Goal: Information Seeking & Learning: Learn about a topic

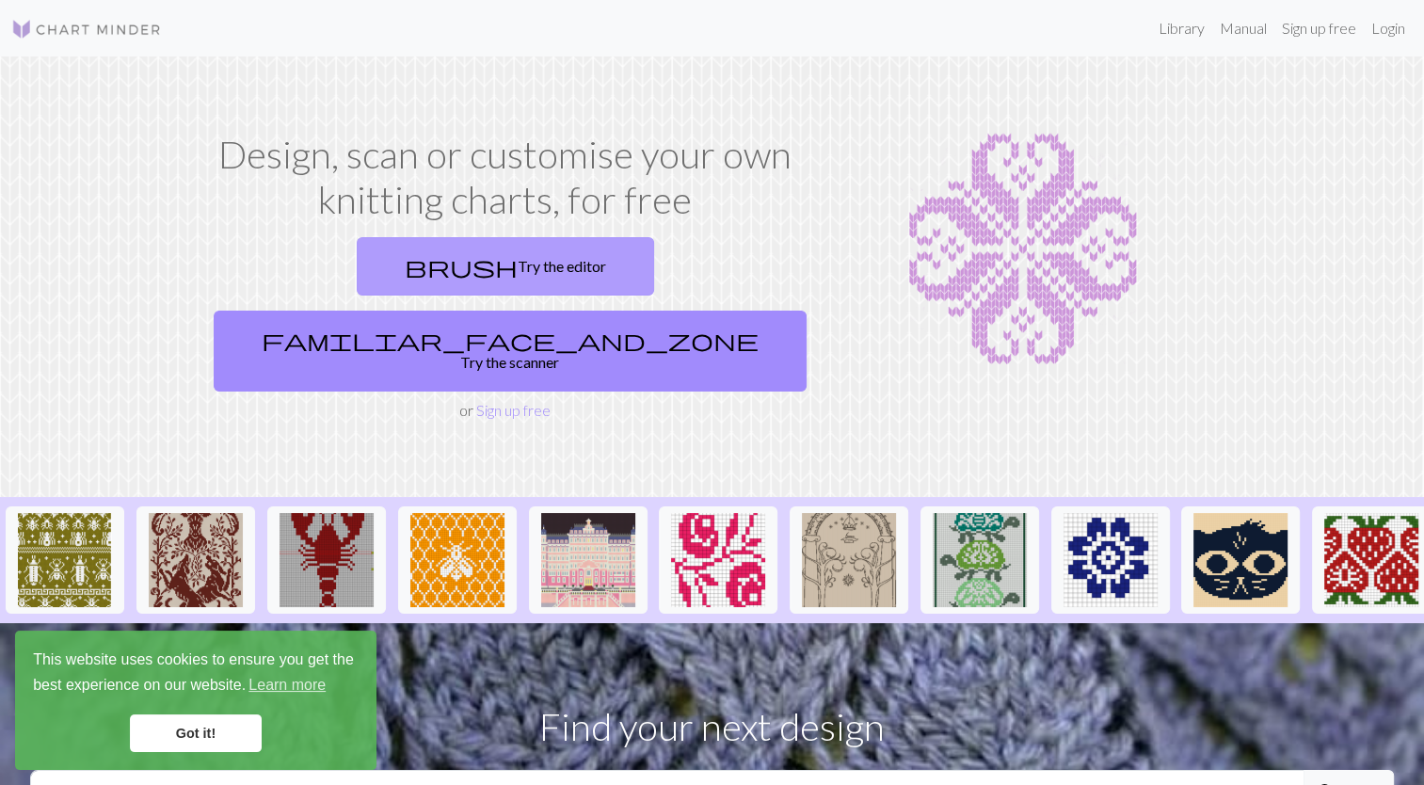
click at [393, 265] on link "brush Try the editor" at bounding box center [505, 266] width 297 height 58
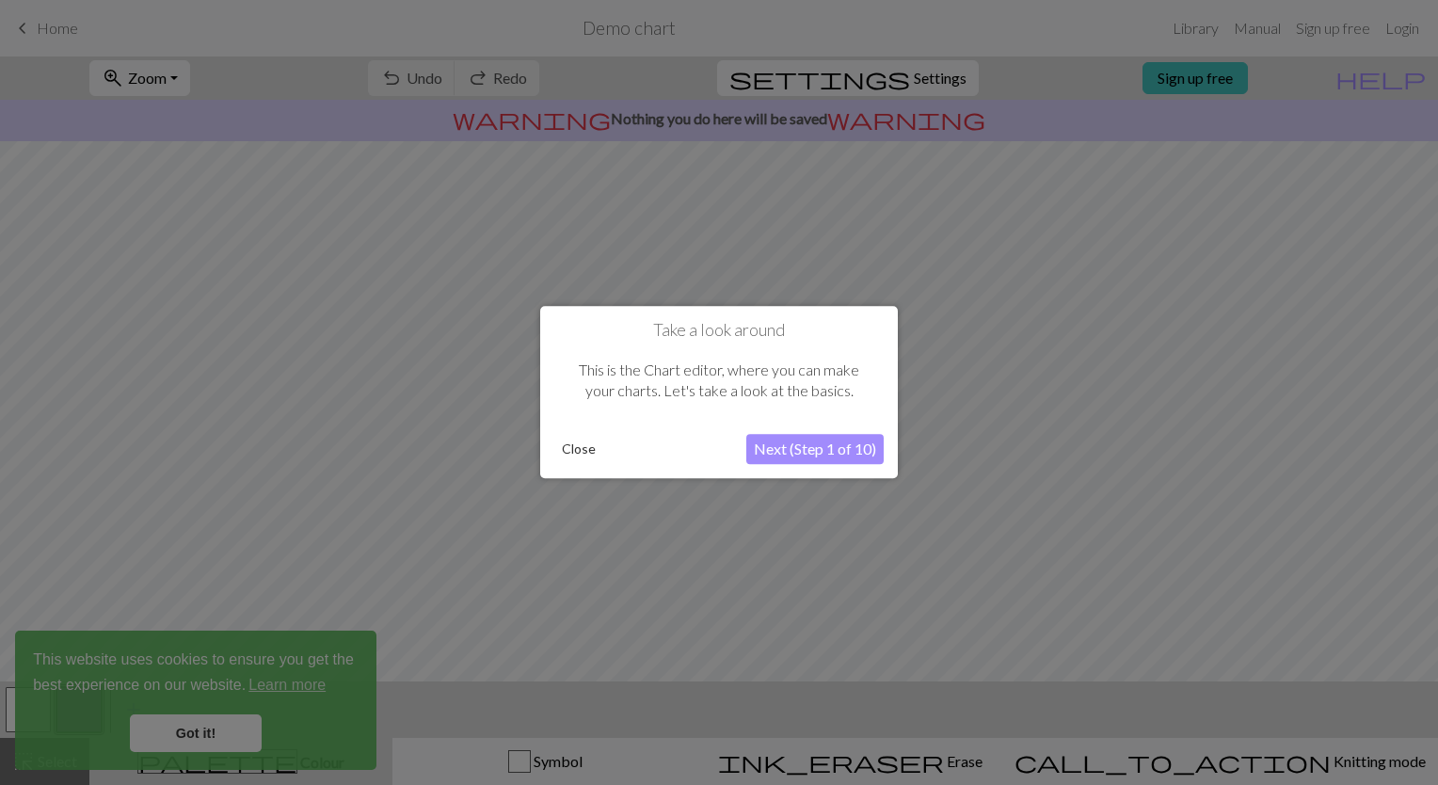
click at [854, 438] on button "Next (Step 1 of 10)" at bounding box center [814, 450] width 137 height 30
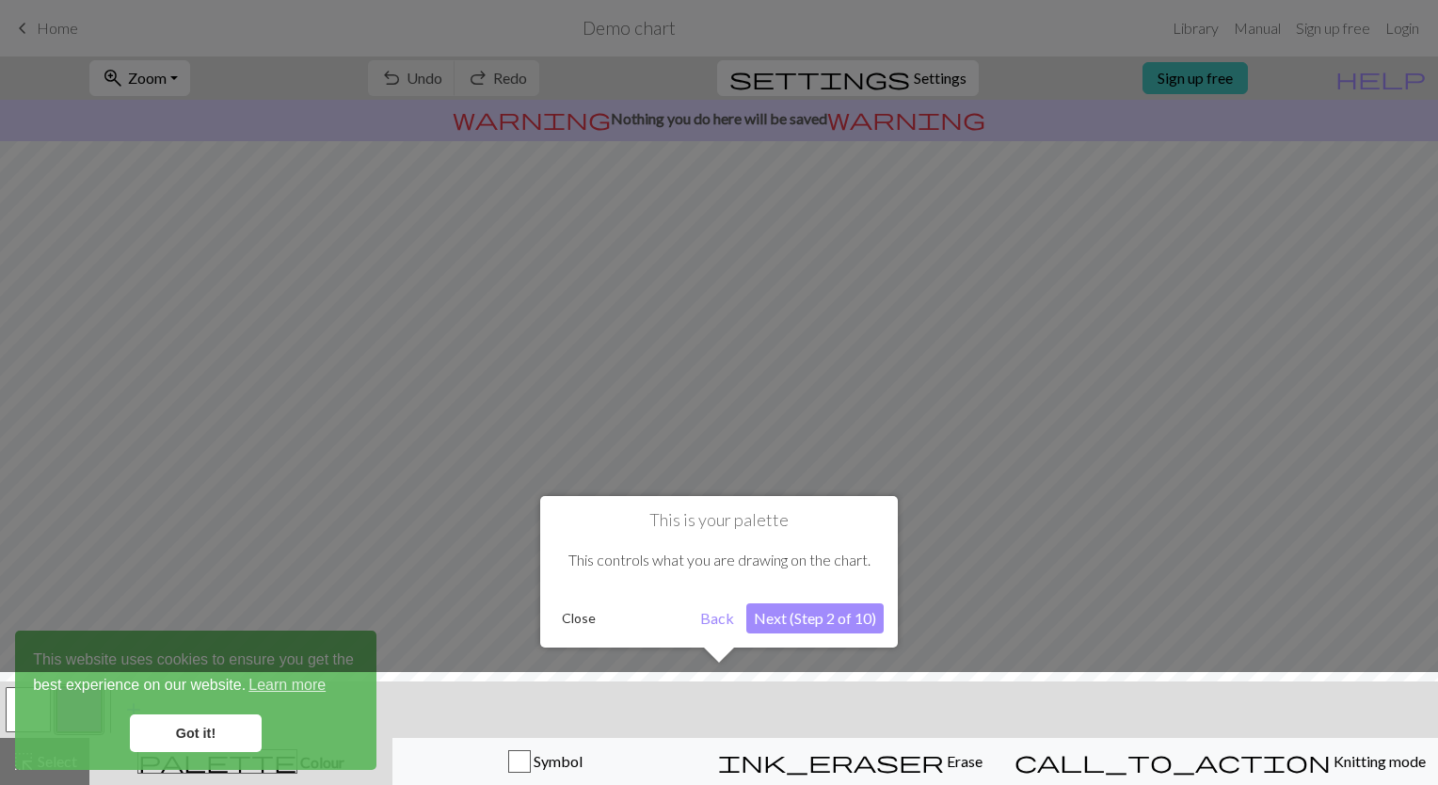
click at [821, 621] on button "Next (Step 2 of 10)" at bounding box center [814, 618] width 137 height 30
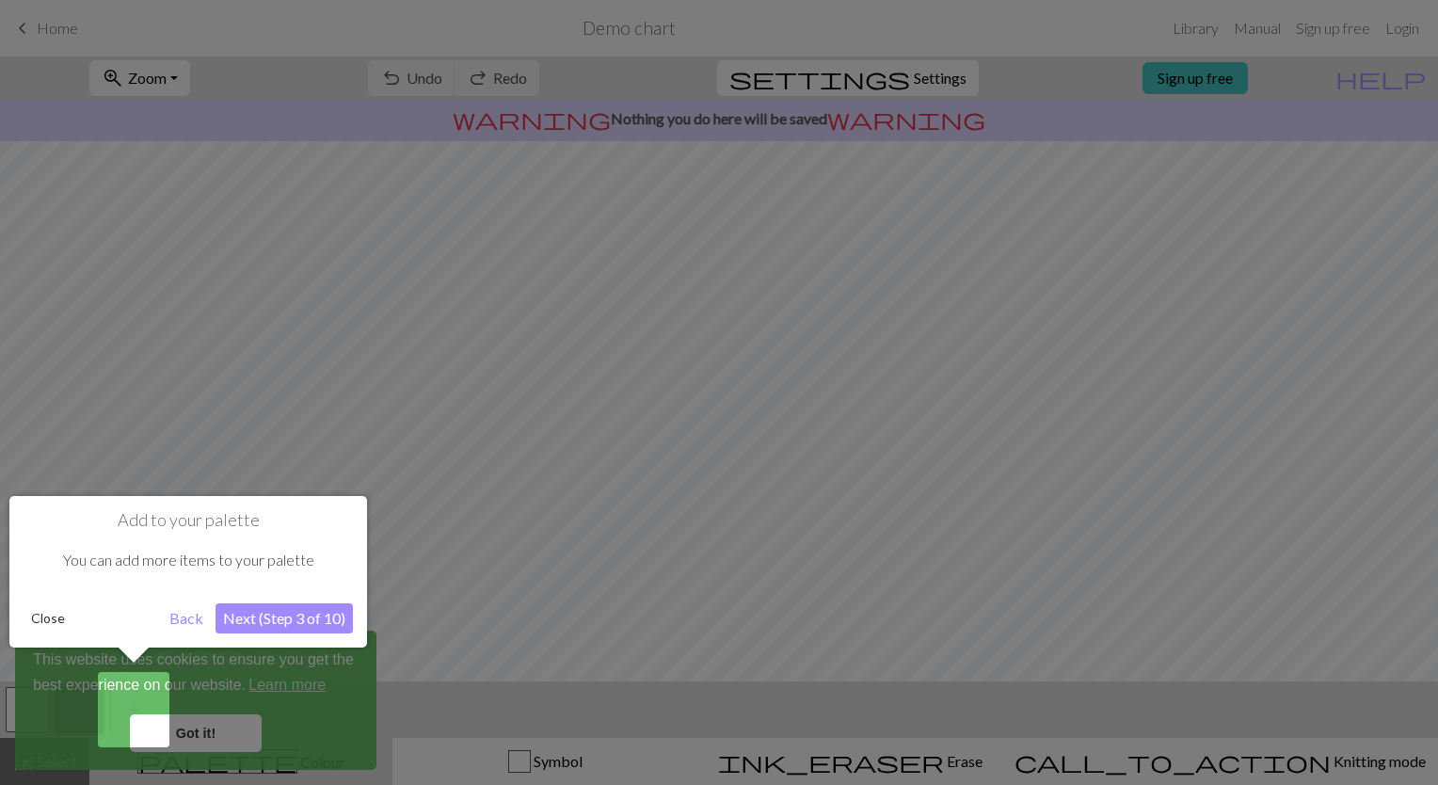
click at [305, 619] on button "Next (Step 3 of 10)" at bounding box center [283, 618] width 137 height 30
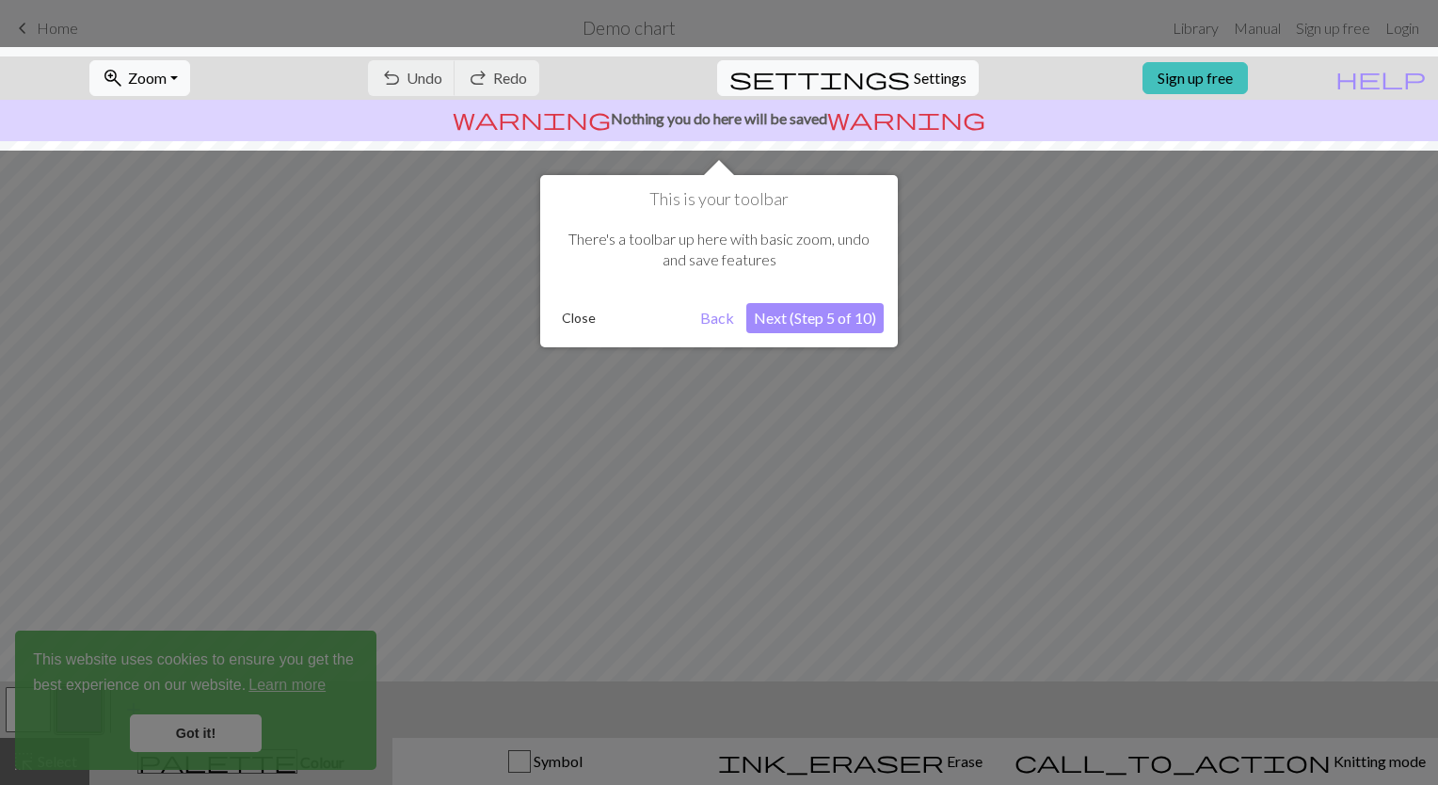
click at [813, 305] on button "Next (Step 5 of 10)" at bounding box center [814, 318] width 137 height 30
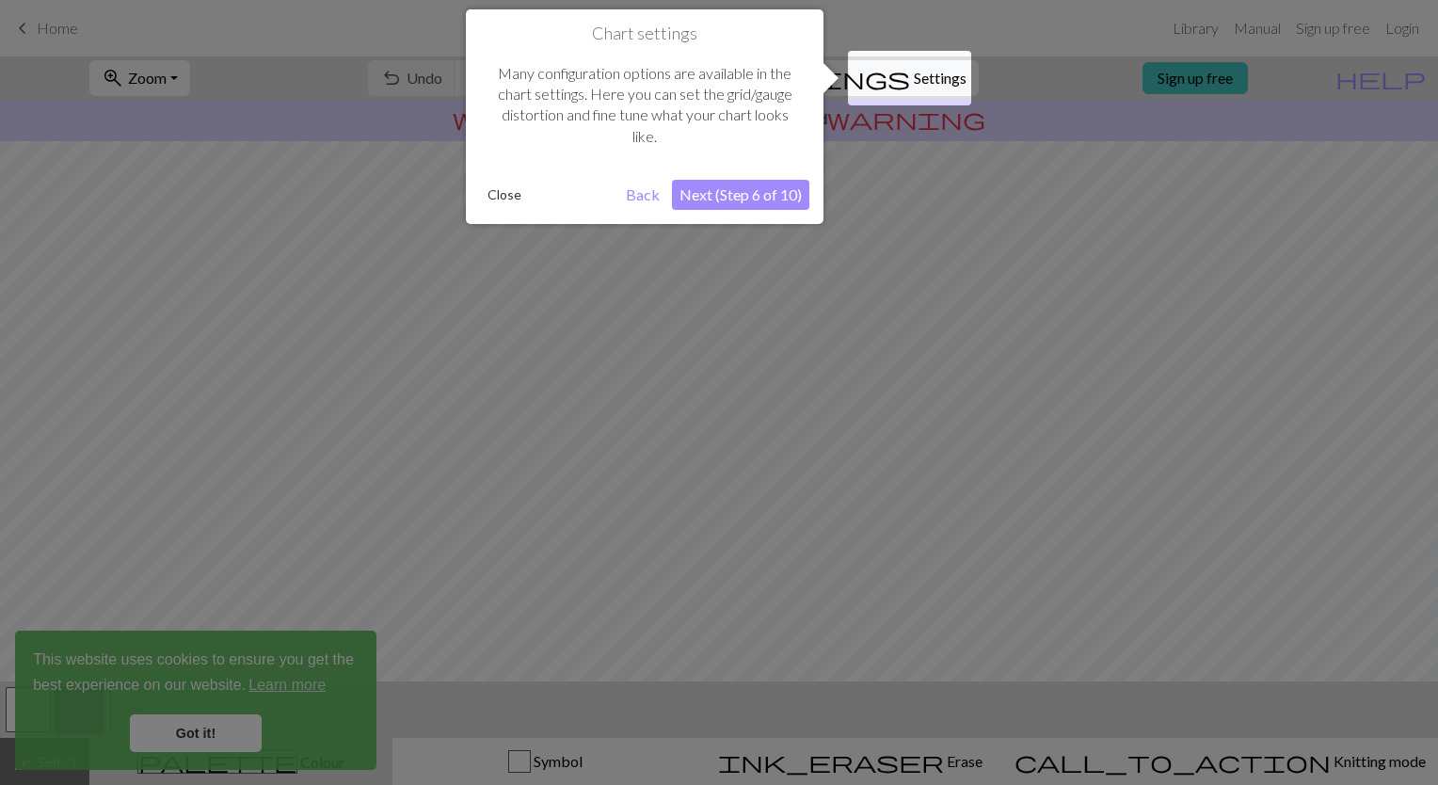
click at [786, 194] on button "Next (Step 6 of 10)" at bounding box center [740, 195] width 137 height 30
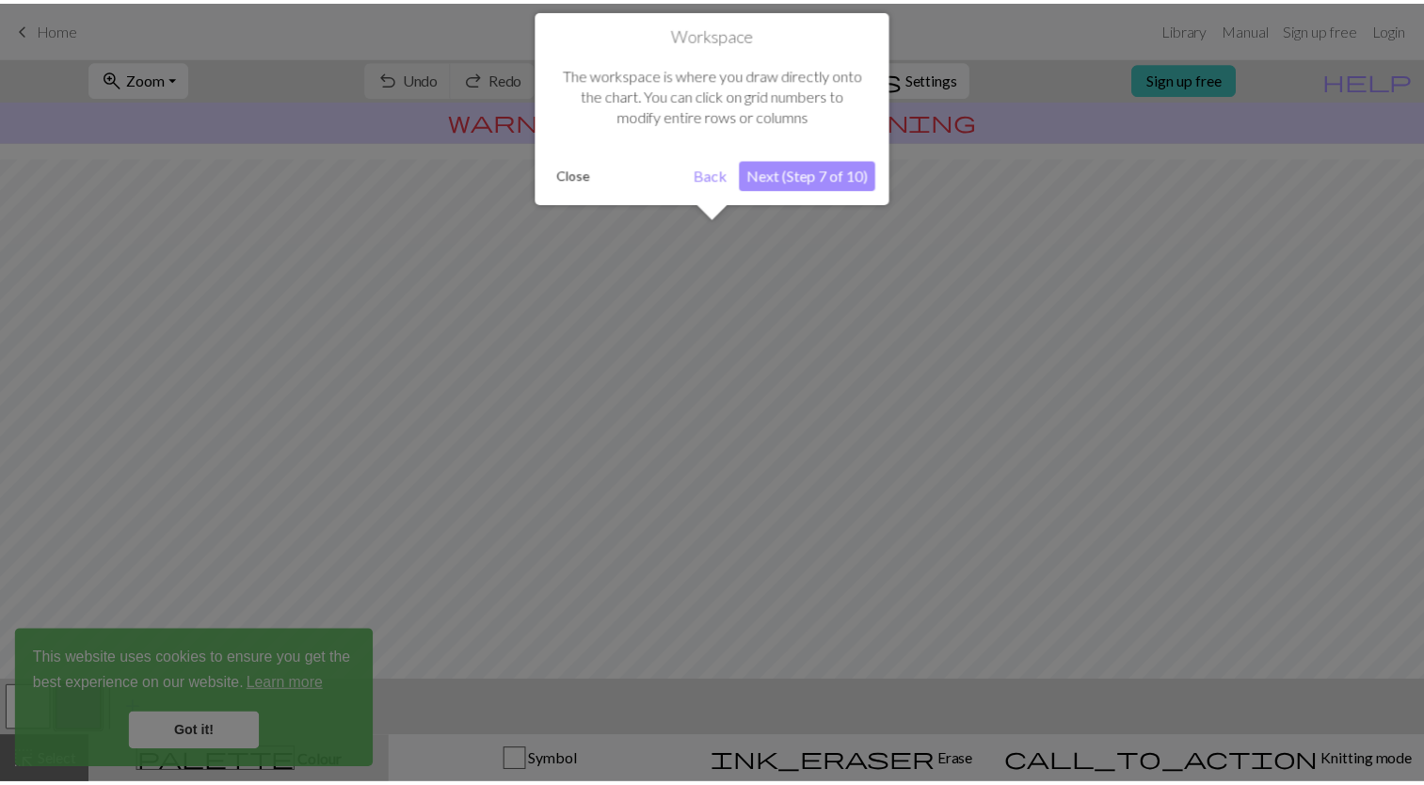
scroll to position [112, 0]
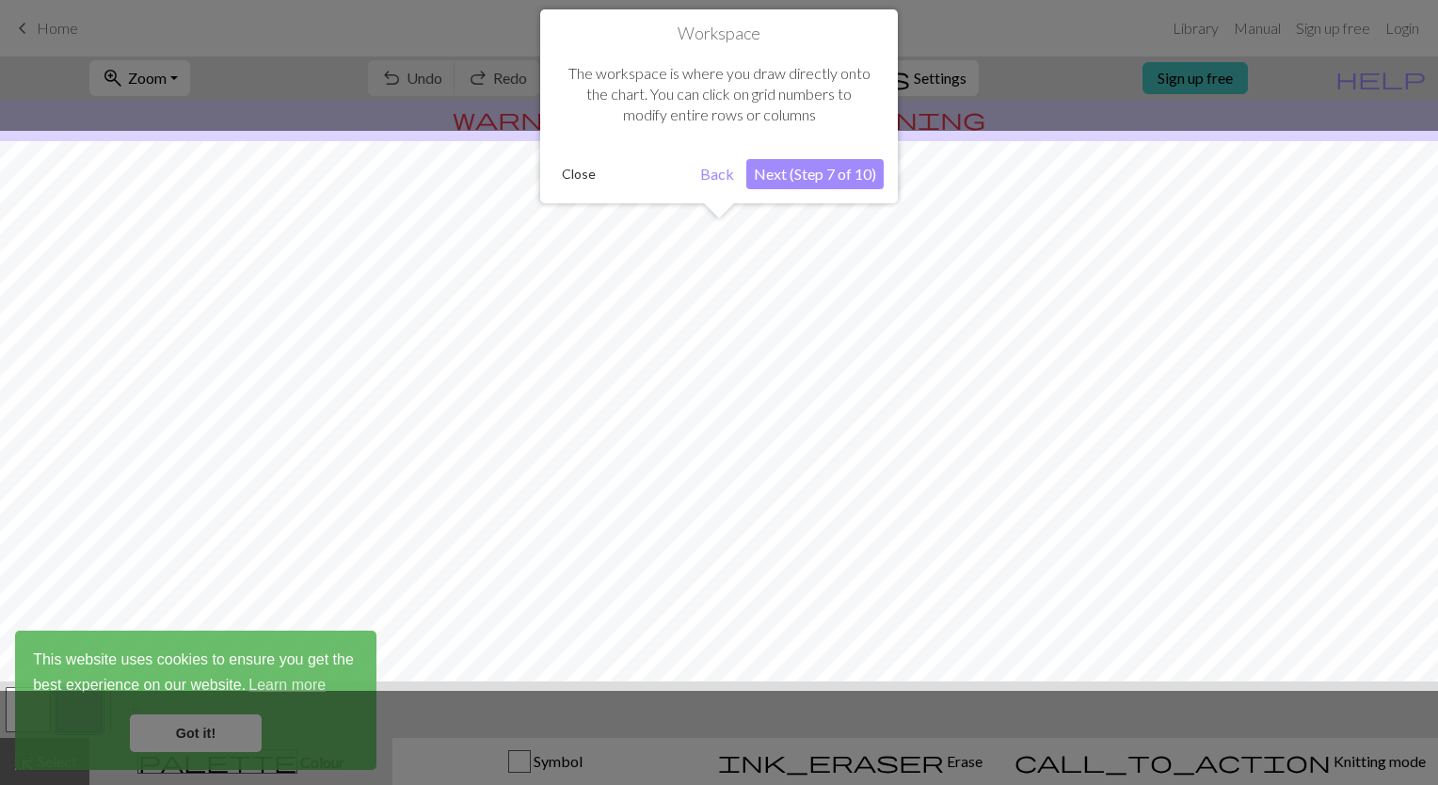
click at [850, 164] on button "Next (Step 7 of 10)" at bounding box center [814, 174] width 137 height 30
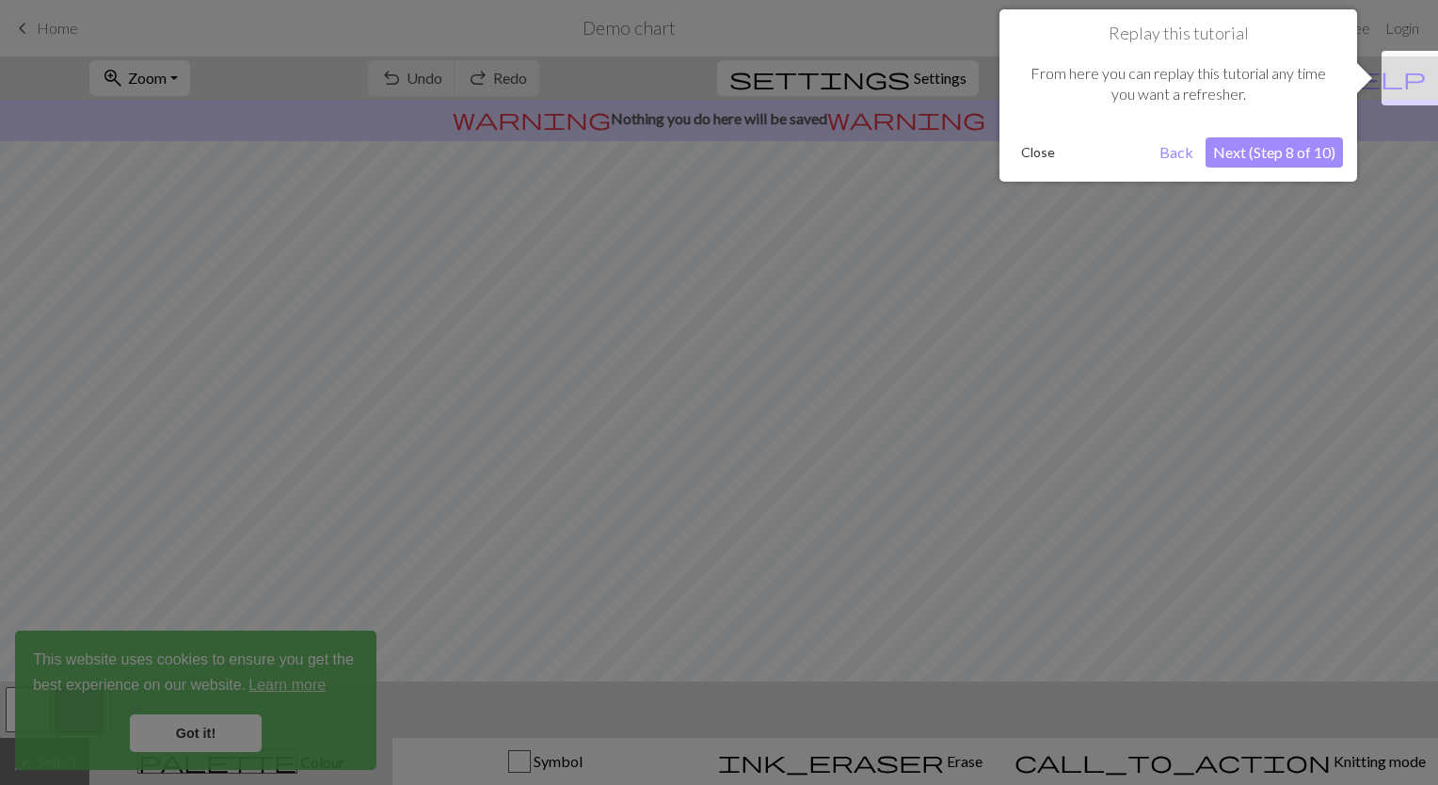
click at [1257, 142] on button "Next (Step 8 of 10)" at bounding box center [1273, 152] width 137 height 30
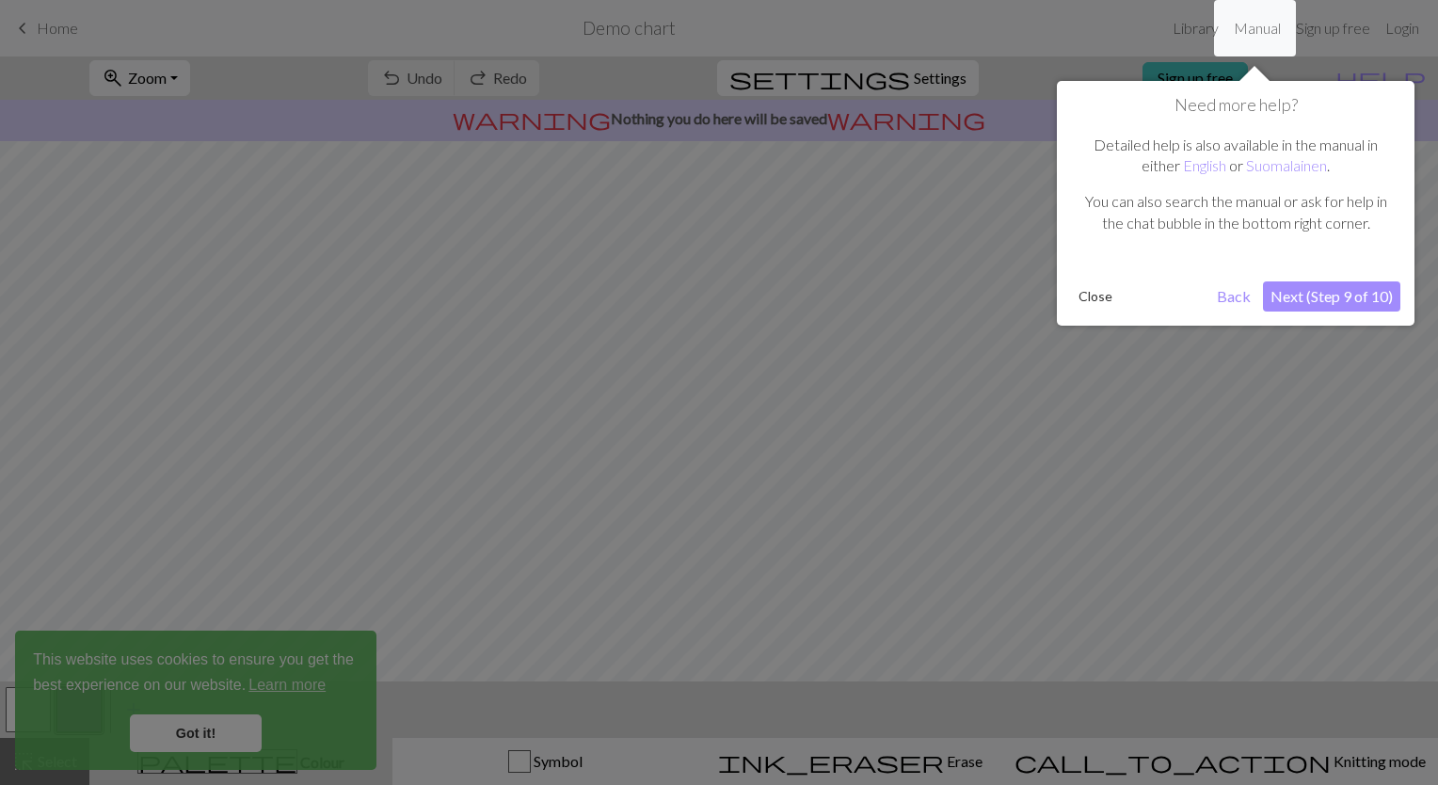
click at [1336, 303] on button "Next (Step 9 of 10)" at bounding box center [1331, 296] width 137 height 30
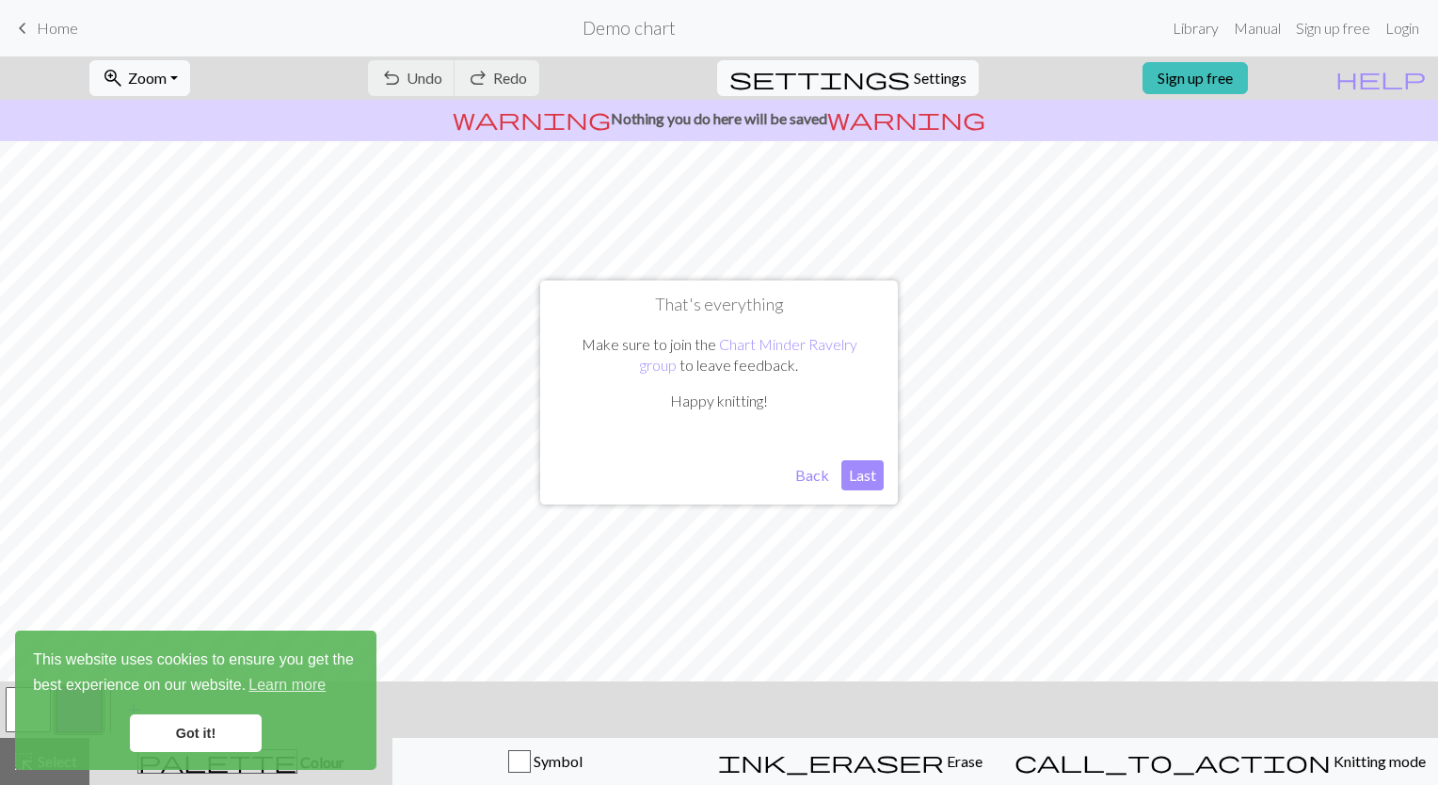
click at [863, 481] on button "Last" at bounding box center [862, 475] width 42 height 30
click at [231, 723] on link "Got it!" at bounding box center [196, 733] width 132 height 38
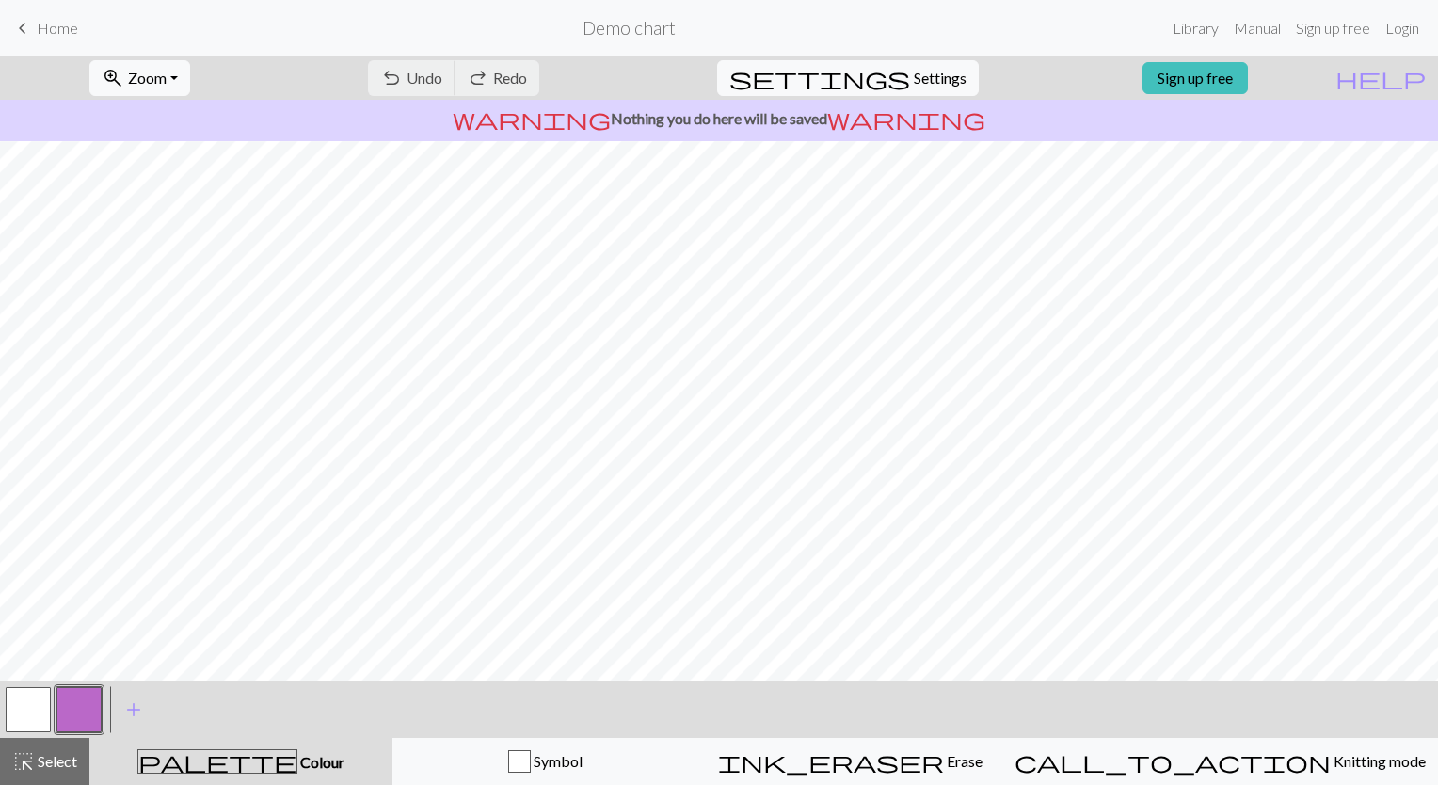
click at [38, 31] on span "Home" at bounding box center [57, 28] width 41 height 18
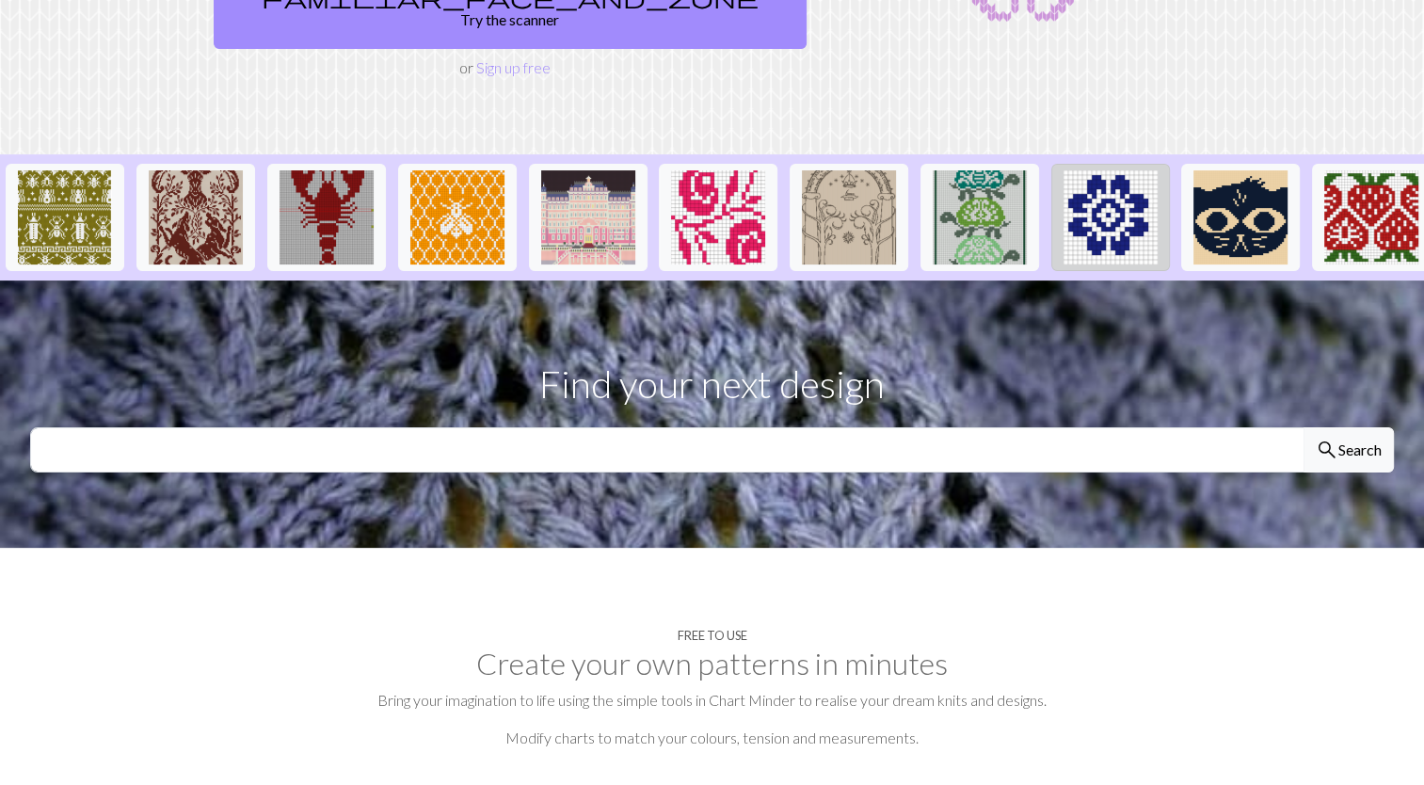
scroll to position [376, 0]
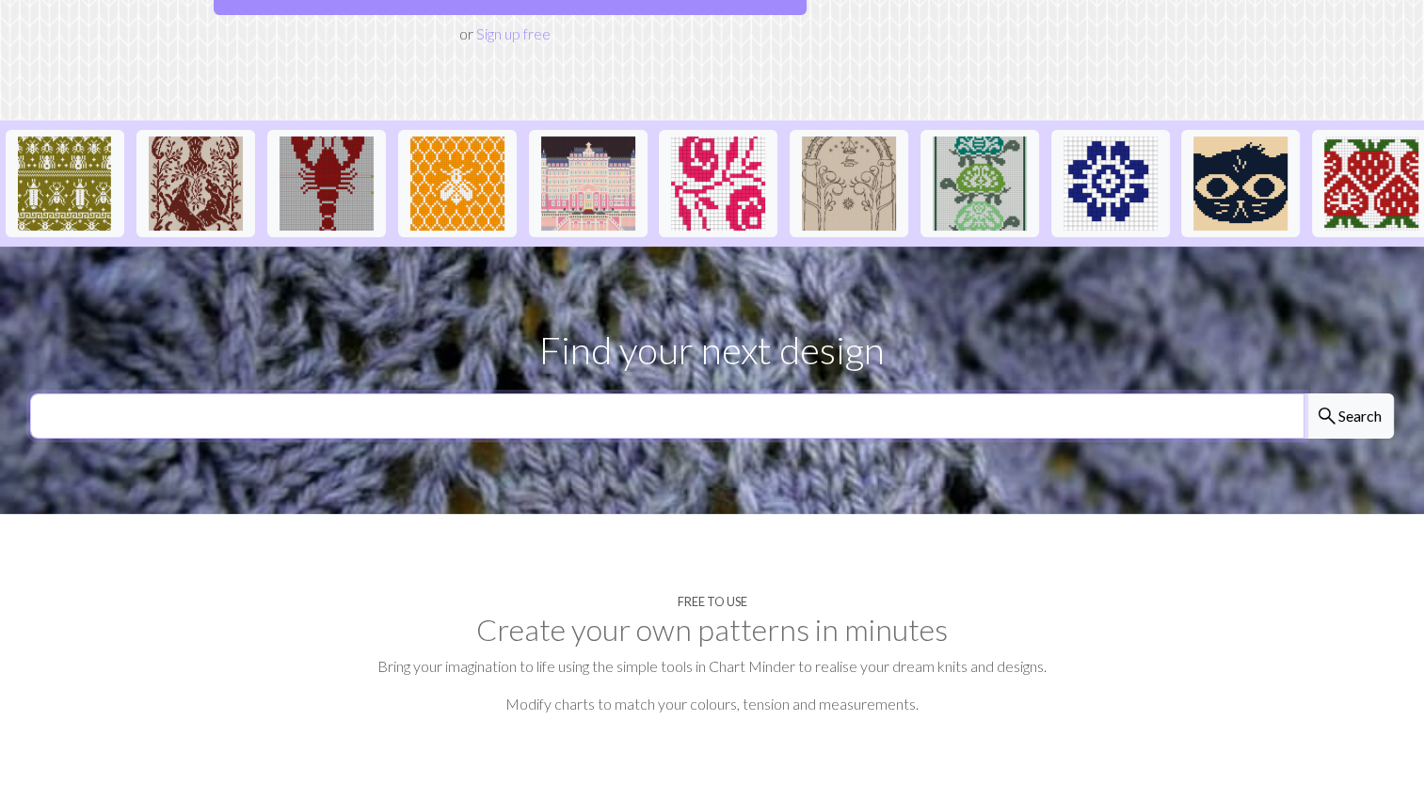
click at [815, 393] on input "text" at bounding box center [667, 415] width 1274 height 45
type input "[US_STATE] Vikings"
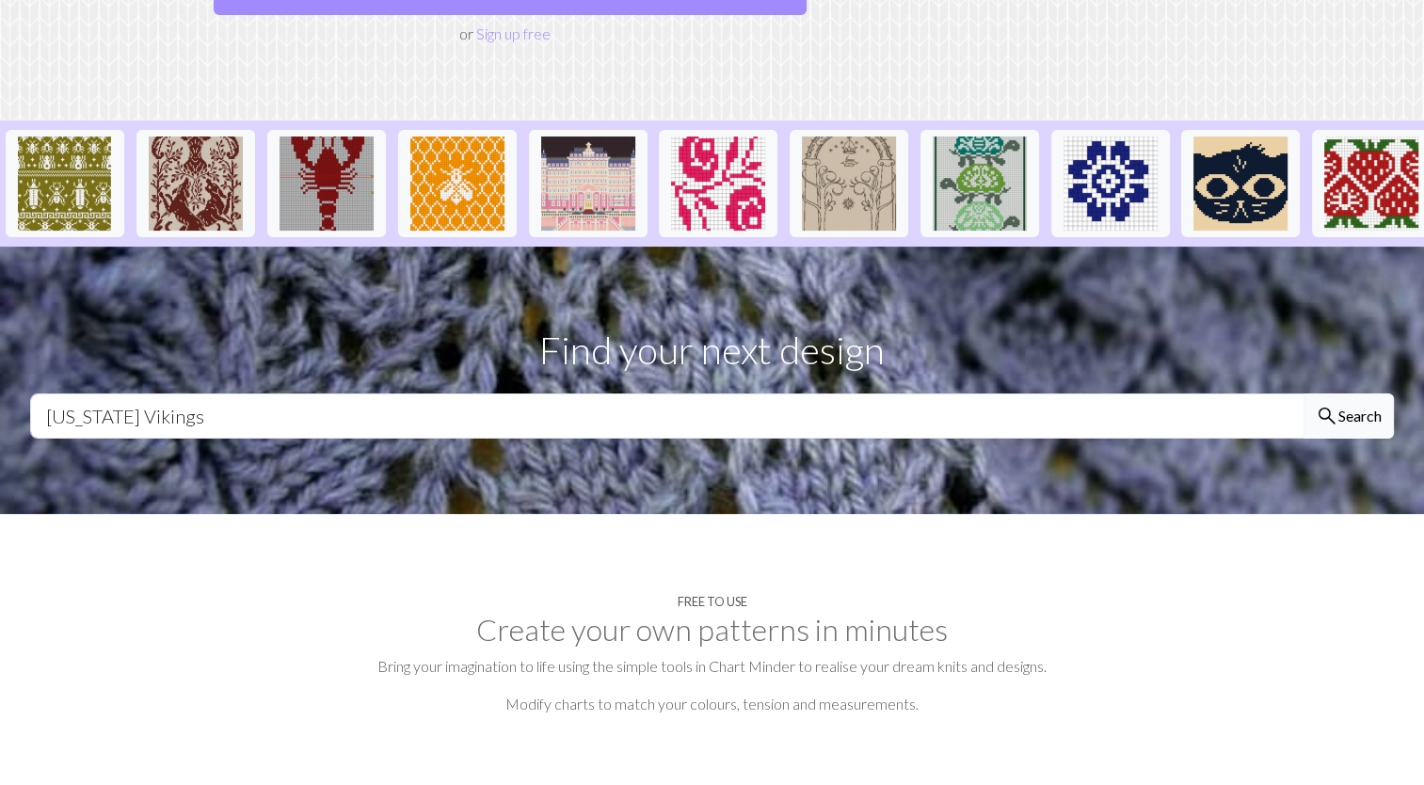
click at [1369, 393] on button "search Search" at bounding box center [1348, 415] width 90 height 45
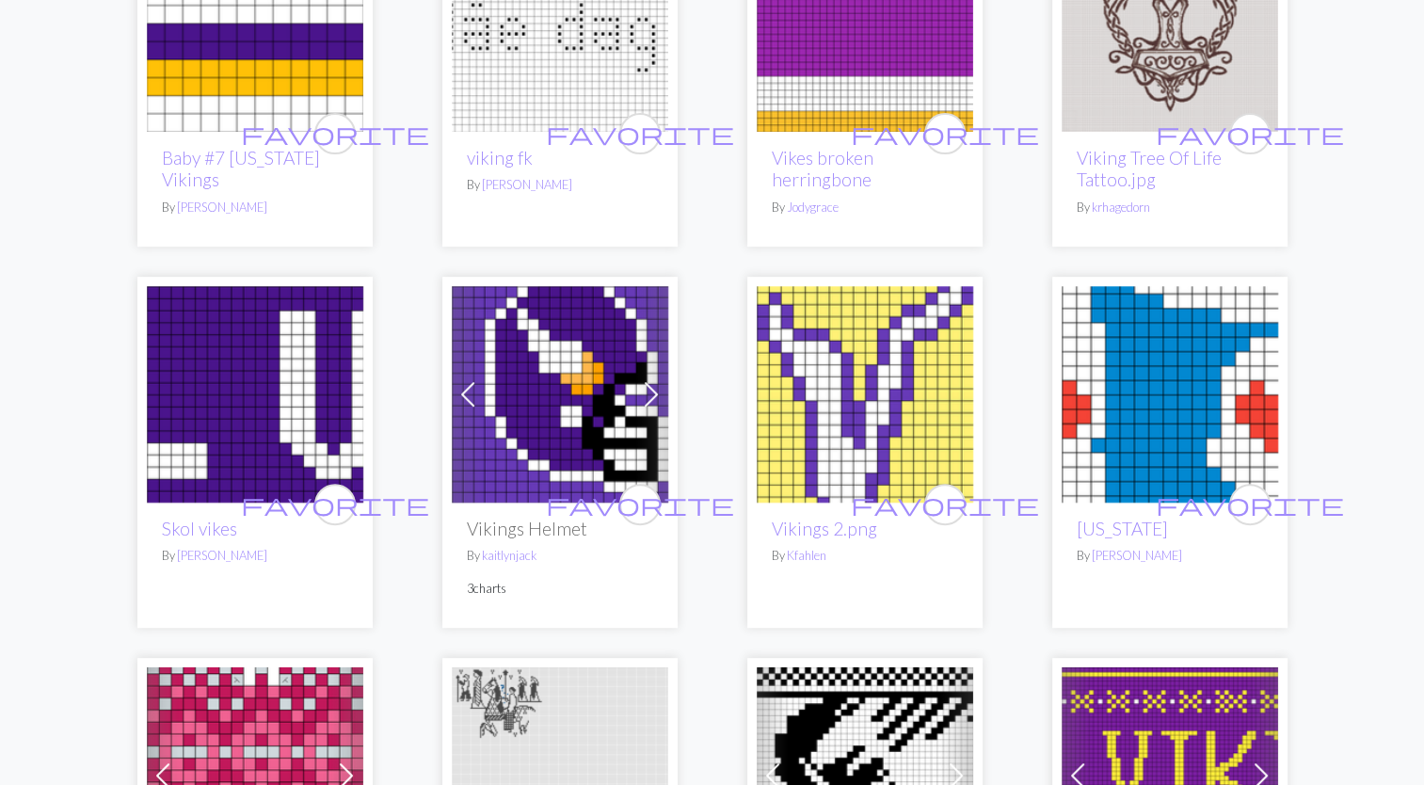
scroll to position [662, 0]
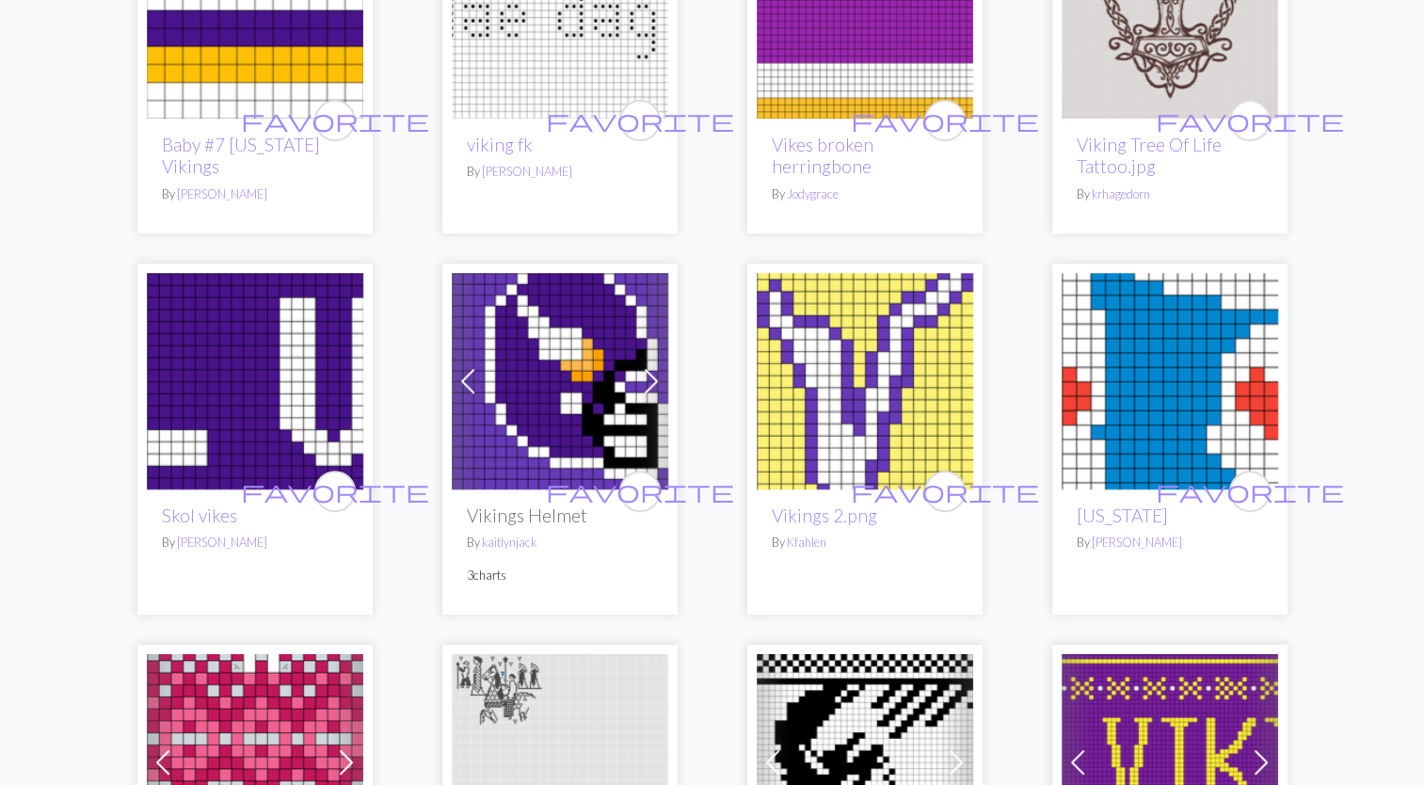
click at [865, 422] on img at bounding box center [865, 381] width 216 height 216
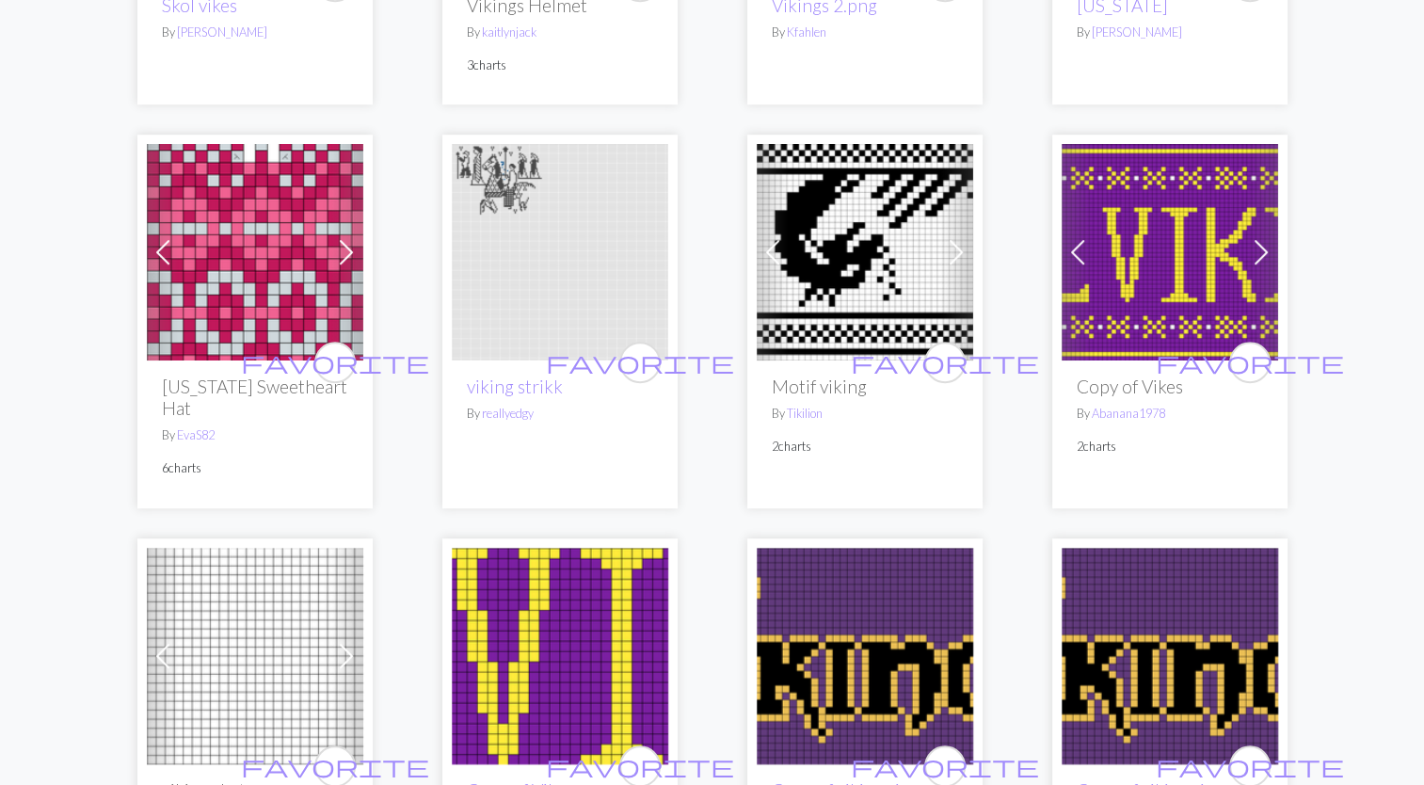
scroll to position [1210, 0]
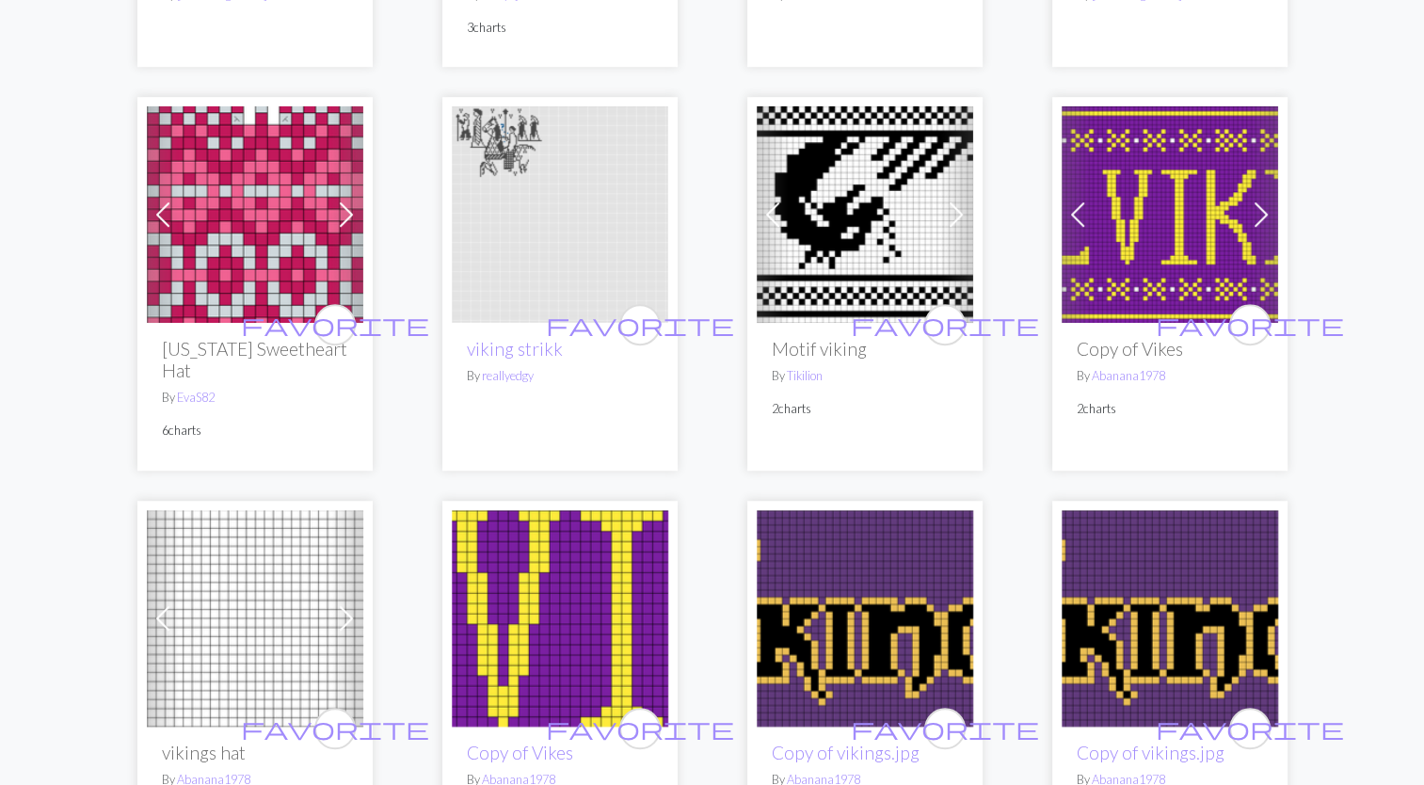
click at [1216, 202] on img at bounding box center [1169, 214] width 216 height 216
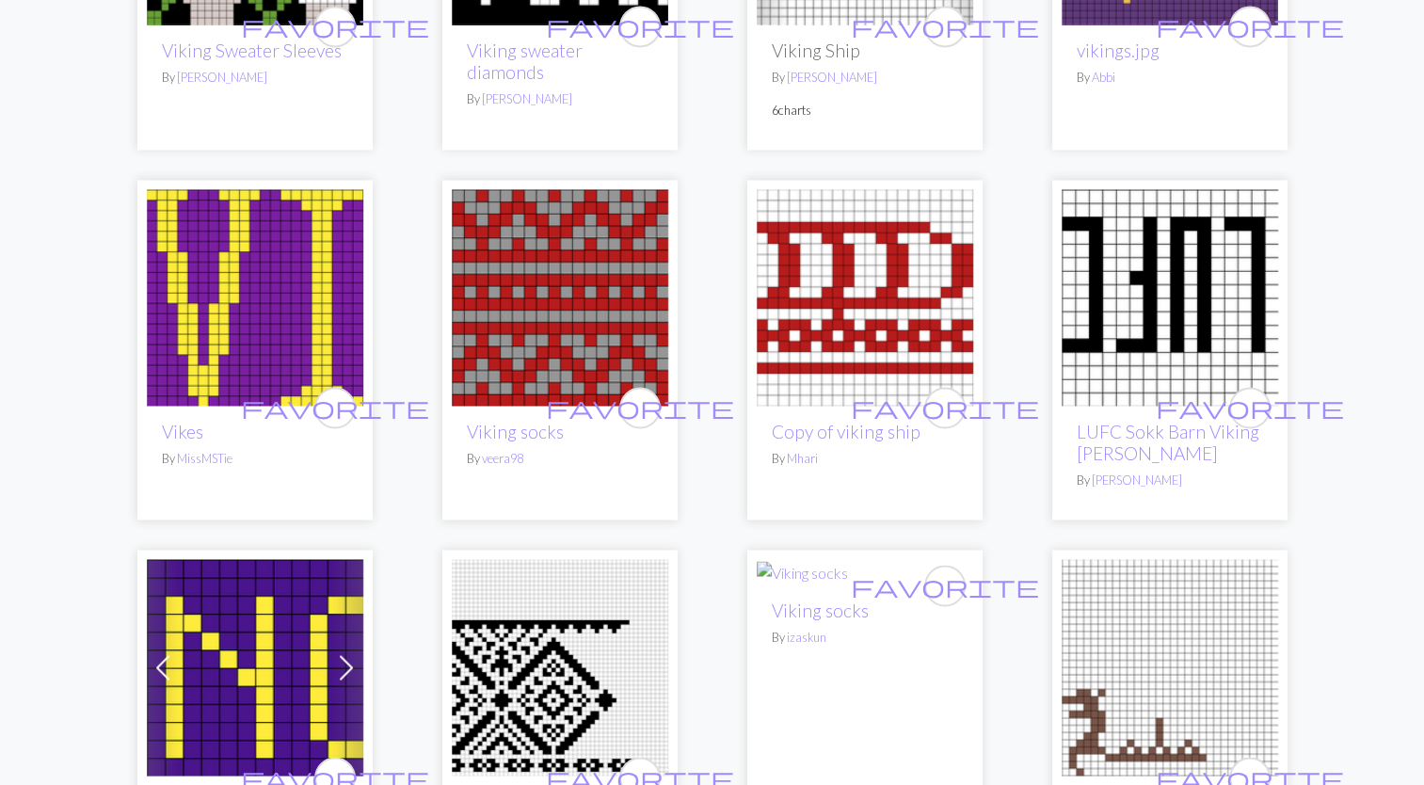
scroll to position [3049, 0]
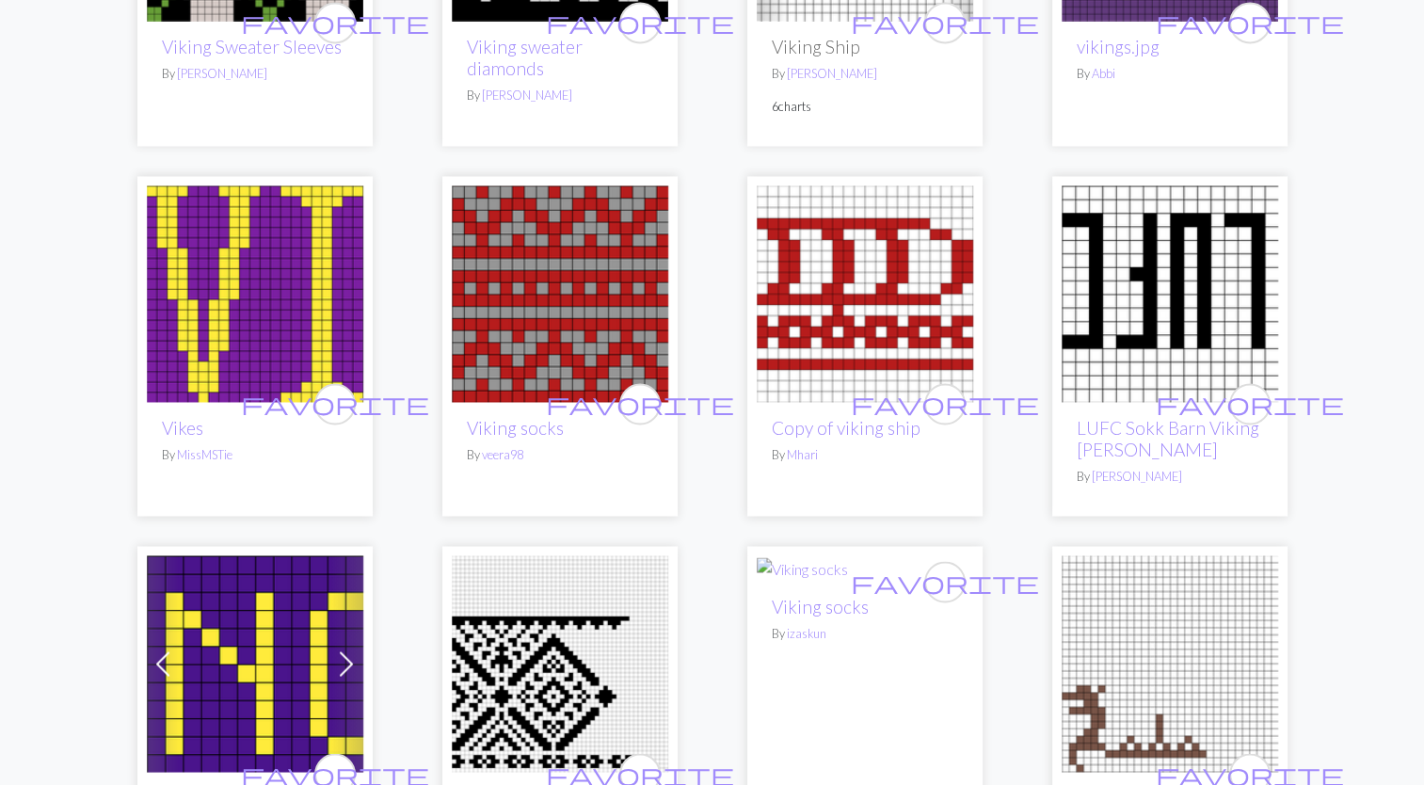
click at [258, 288] on img at bounding box center [255, 293] width 216 height 216
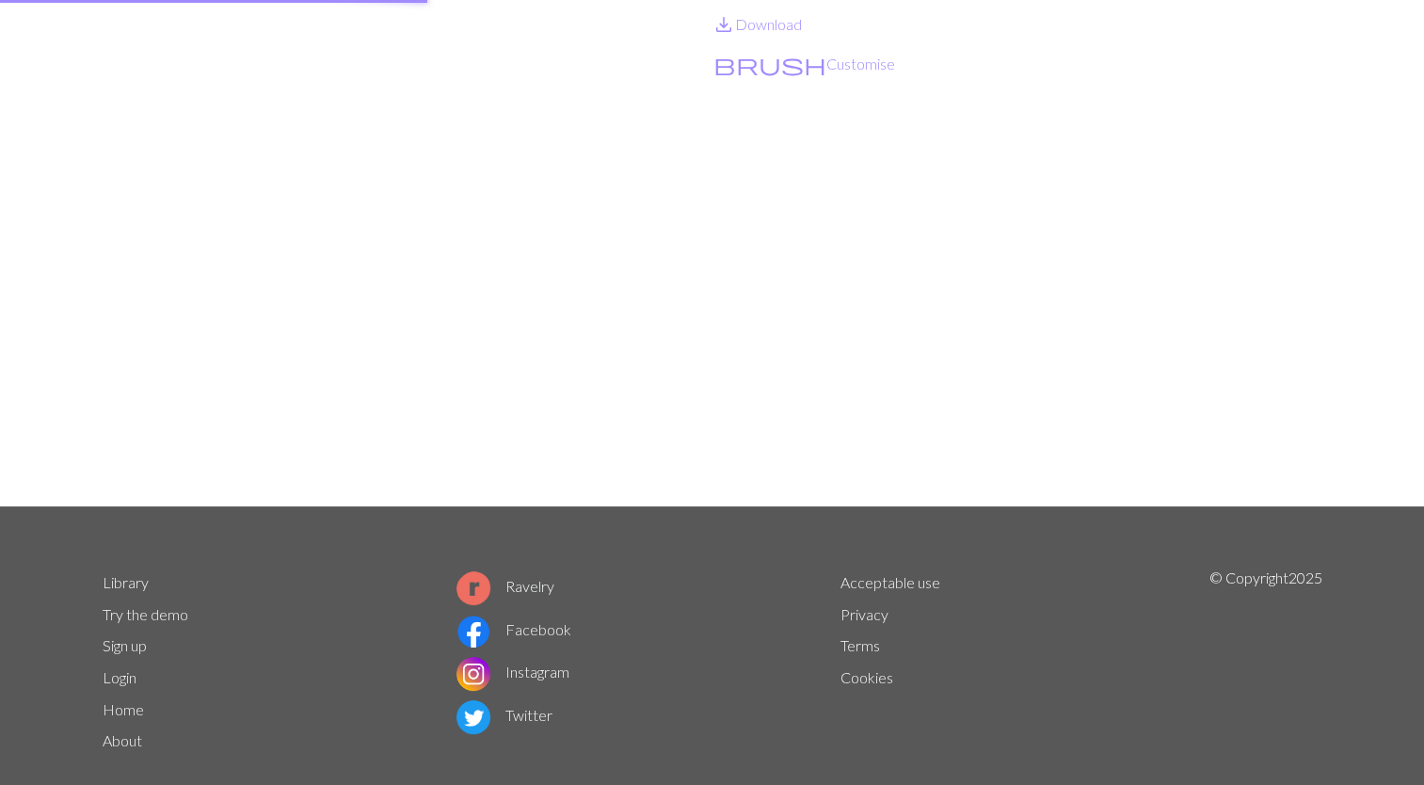
scroll to position [3, 0]
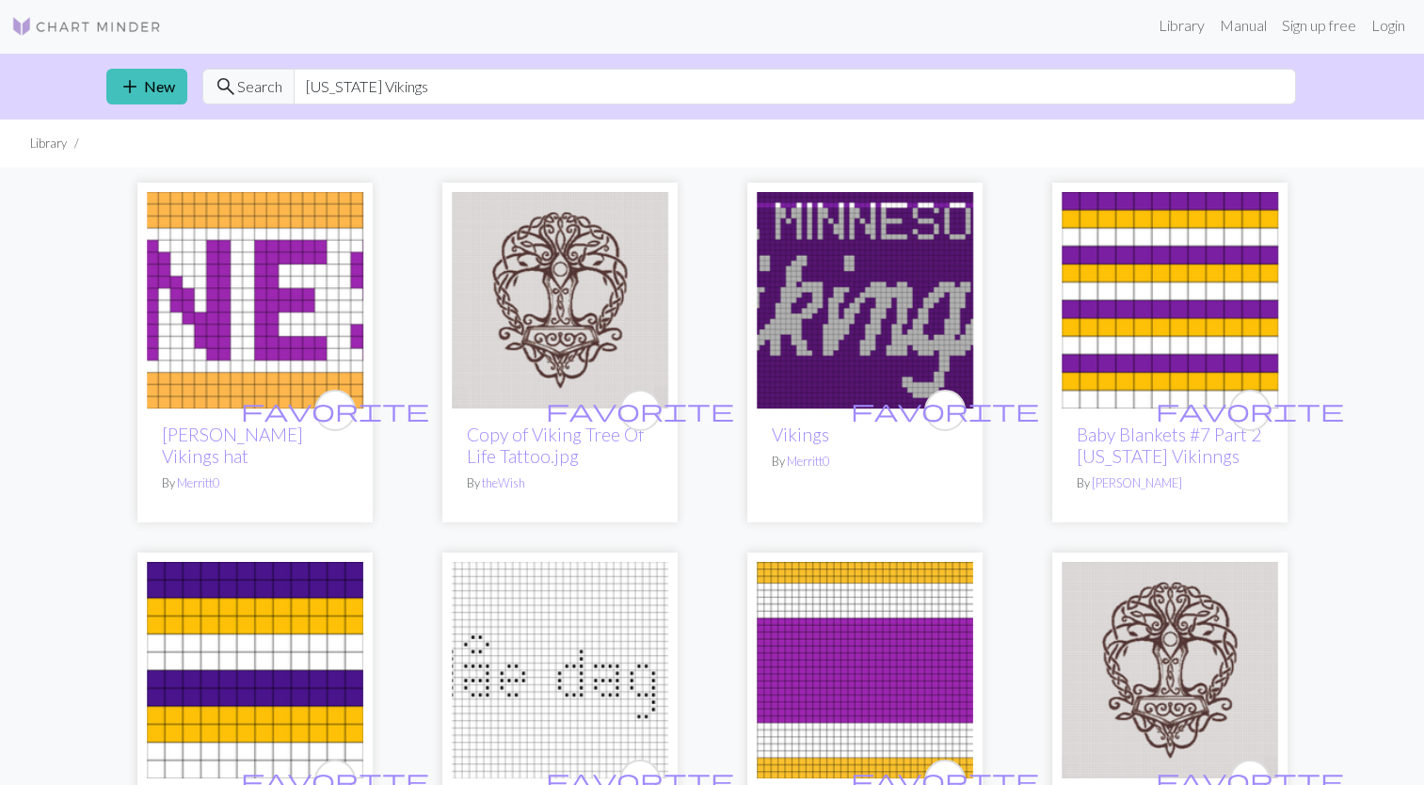
click at [279, 302] on img at bounding box center [255, 300] width 216 height 216
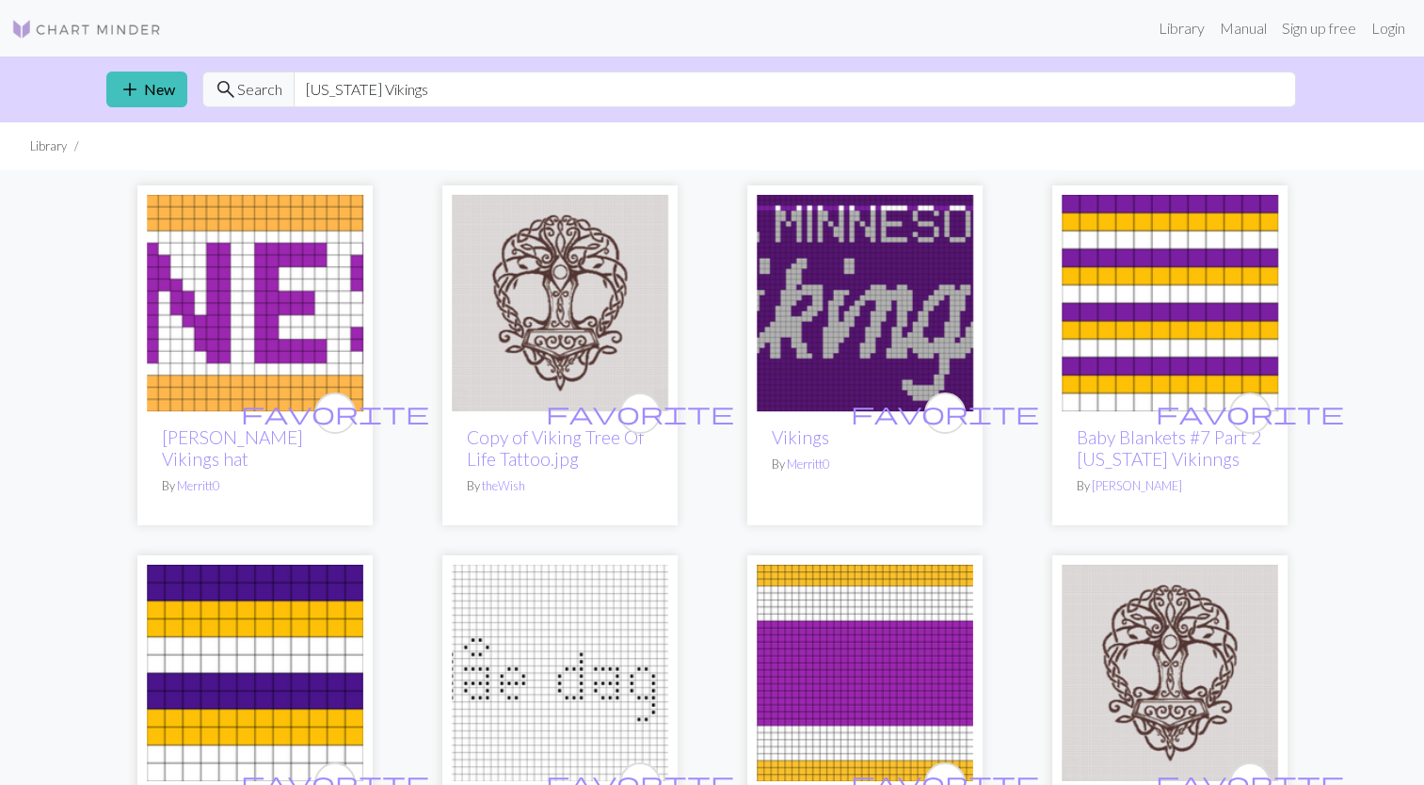
click at [847, 334] on img at bounding box center [865, 303] width 216 height 216
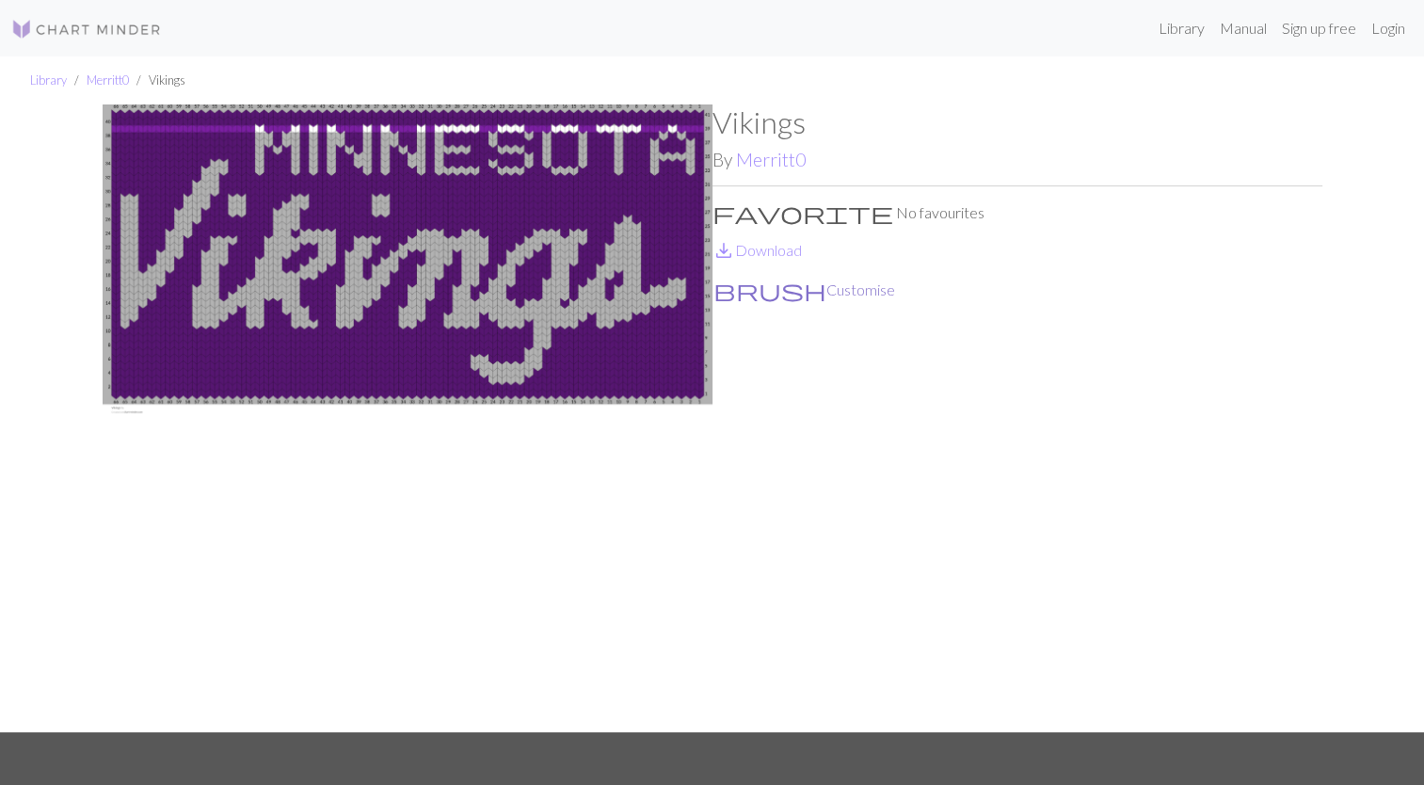
click at [766, 301] on button "brush Customise" at bounding box center [803, 290] width 183 height 24
